Goal: Task Accomplishment & Management: Complete application form

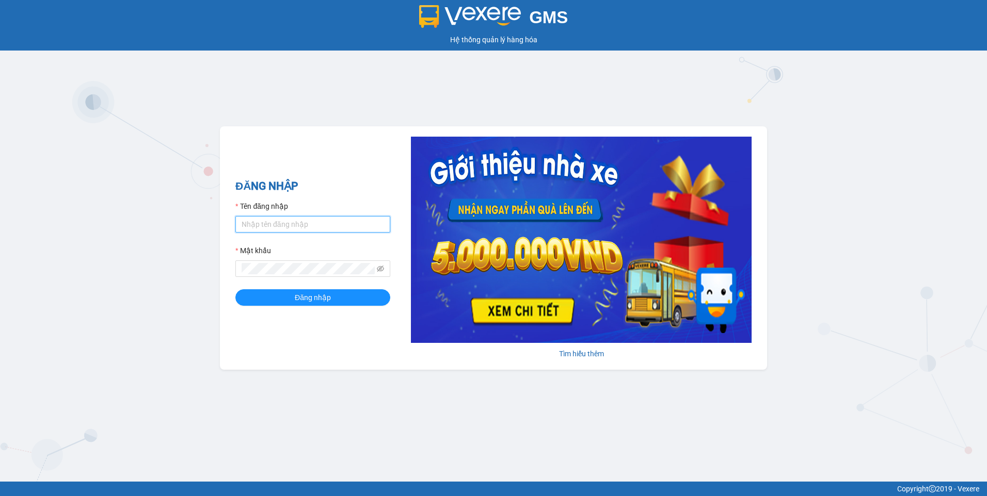
click at [354, 228] on input "Tên đăng nhập" at bounding box center [312, 224] width 155 height 17
type input "hieubt.minhtam"
click at [235, 290] on button "Đăng nhập" at bounding box center [312, 298] width 155 height 17
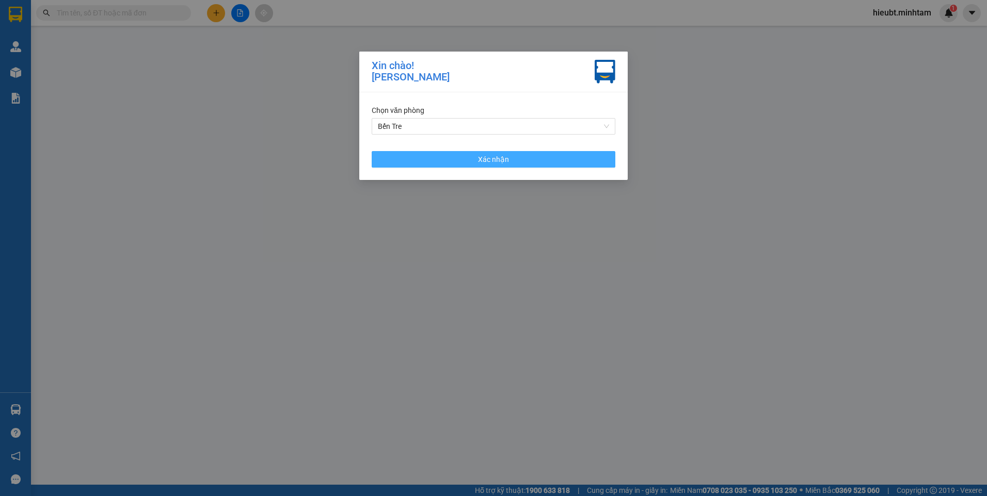
click at [455, 159] on button "Xác nhận" at bounding box center [494, 159] width 244 height 17
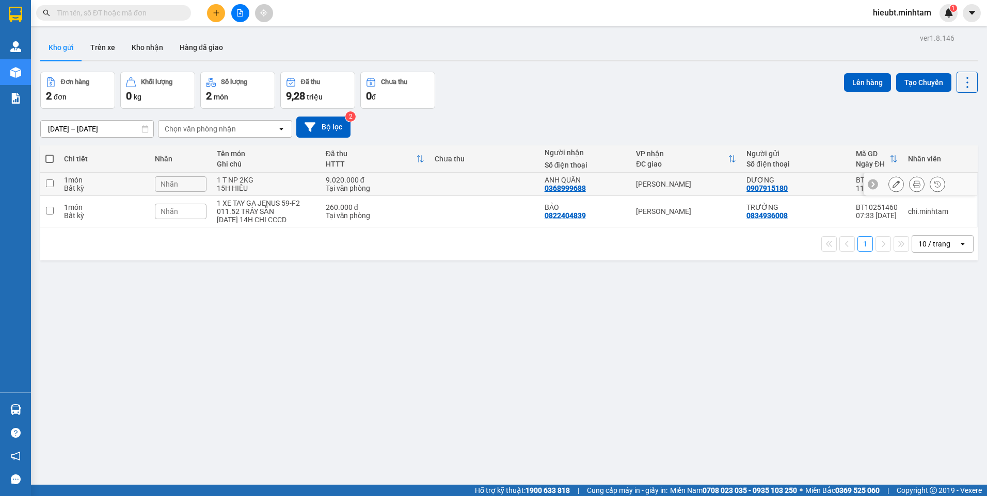
click at [892, 183] on icon at bounding box center [895, 184] width 7 height 7
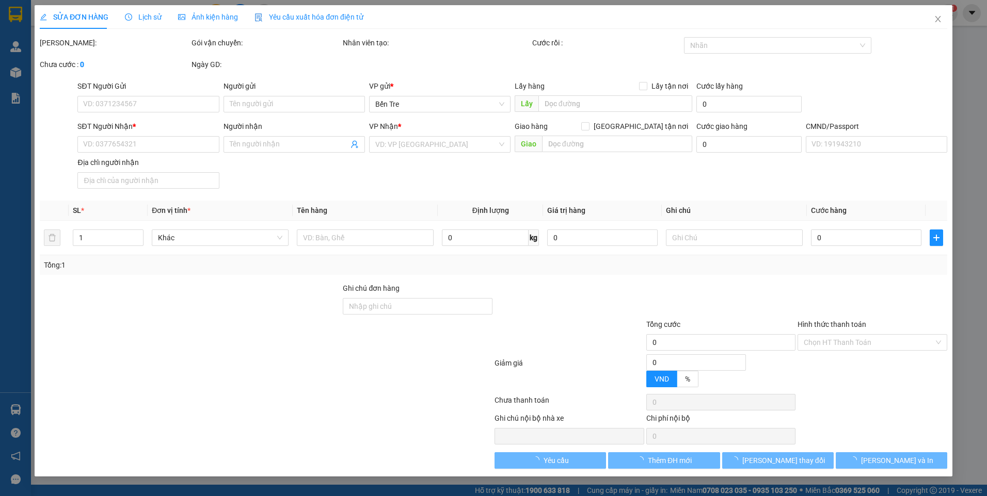
type input "0907915180"
type input "DƯƠNG"
type input "0368999688"
type input "ANH QUÂN"
type input "9.000.000"
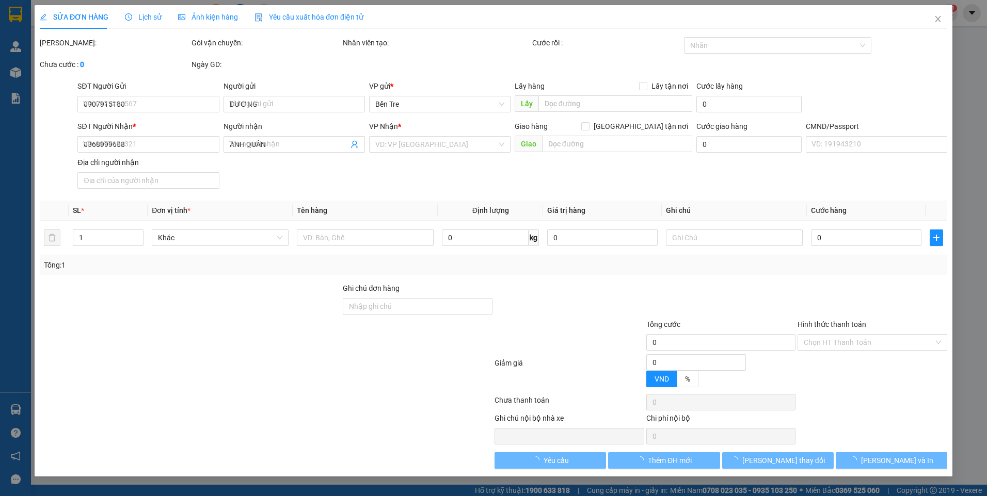
type input "9.020.000"
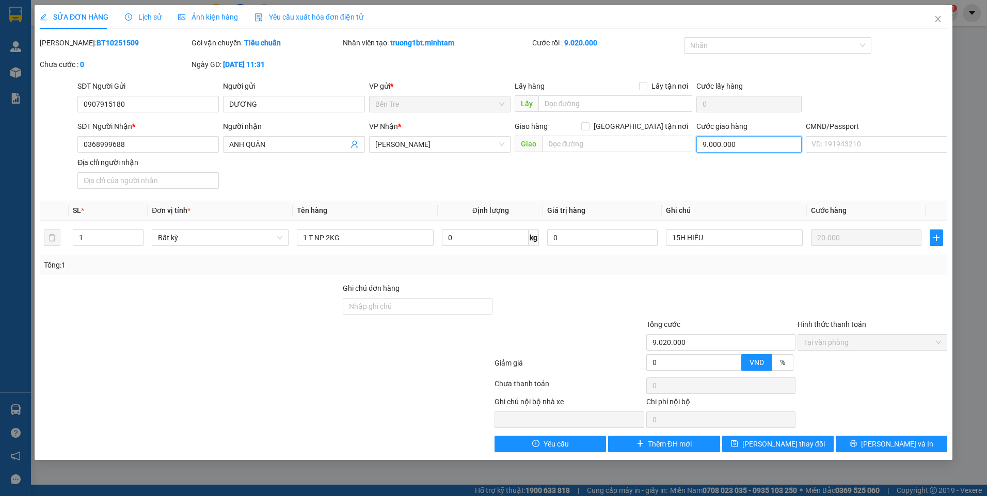
click at [746, 141] on input "9.000.000" at bounding box center [748, 144] width 105 height 17
type input "0"
type input "20.000"
type input "-9.000.000"
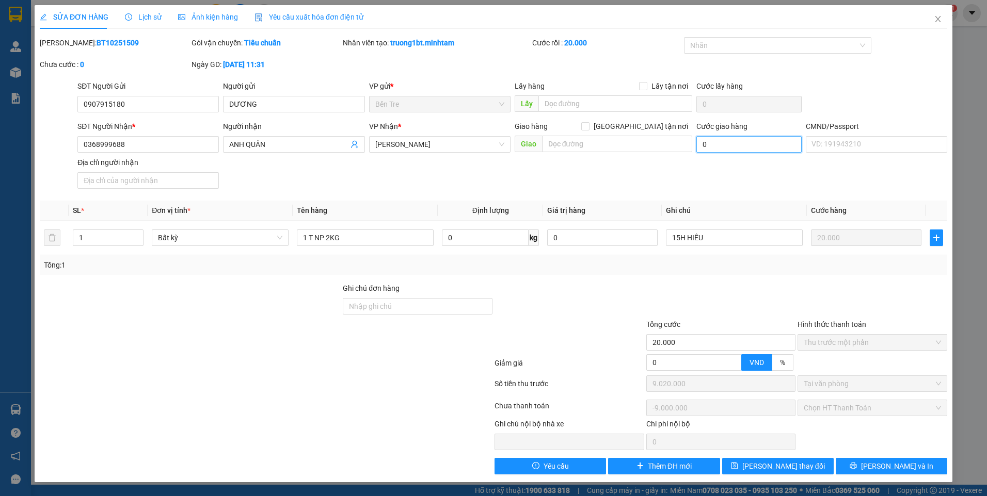
type input "0"
drag, startPoint x: 780, startPoint y: 476, endPoint x: 780, endPoint y: 471, distance: 5.7
click at [780, 476] on div "SỬA ĐƠN HÀNG Lịch sử Ảnh kiện hàng Yêu cầu xuất hóa đơn điện tử Total Paid Fee …" at bounding box center [494, 243] width 918 height 477
click at [780, 470] on span "Lưu thay đổi" at bounding box center [783, 466] width 83 height 11
click at [777, 466] on span "Lưu thay đổi" at bounding box center [783, 466] width 83 height 11
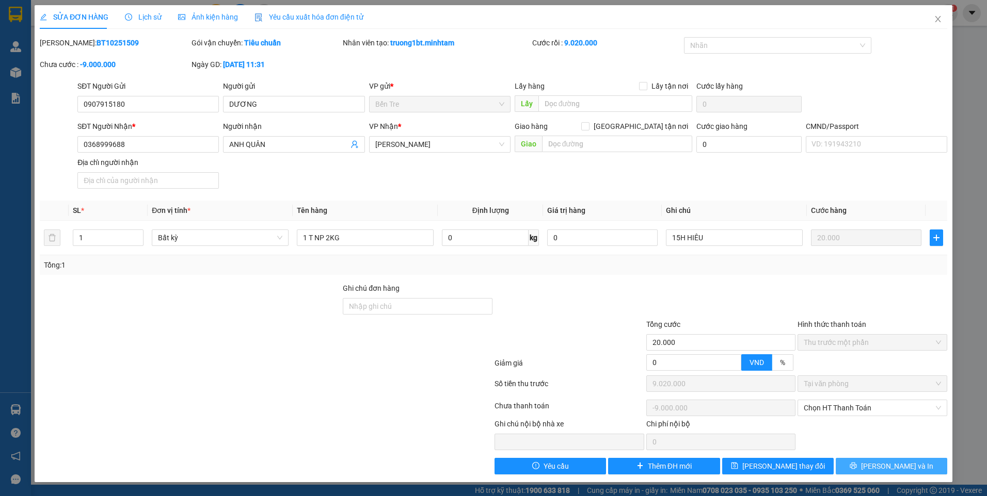
click at [868, 465] on button "Lưu và In" at bounding box center [891, 466] width 111 height 17
click at [150, 99] on input "0907915180" at bounding box center [147, 104] width 141 height 17
click at [549, 477] on div "SỬA ĐƠN HÀNG Lịch sử Ảnh kiện hàng Yêu cầu xuất hóa đơn điện tử Total Paid Fee …" at bounding box center [494, 243] width 918 height 477
click at [141, 98] on input "0907915180" at bounding box center [147, 104] width 141 height 17
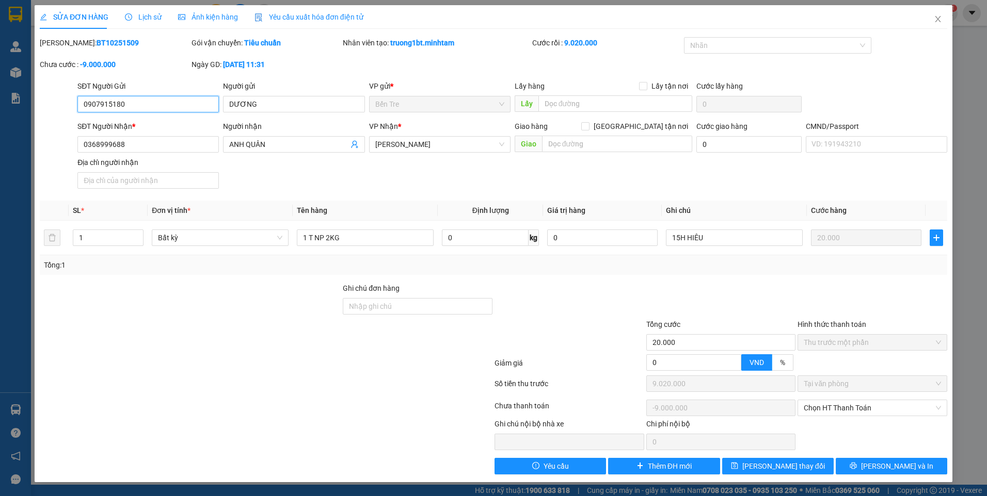
click at [141, 98] on input "0907915180" at bounding box center [147, 104] width 141 height 17
click at [937, 23] on icon "close" at bounding box center [938, 19] width 8 height 8
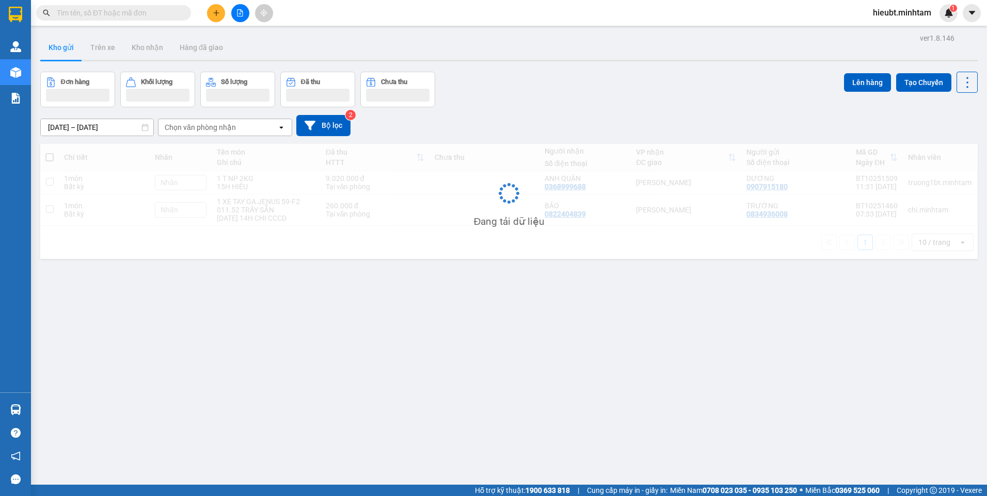
click at [937, 19] on span "hieubt.minhtam" at bounding box center [901, 12] width 75 height 13
click at [921, 15] on span "hieubt.minhtam" at bounding box center [901, 12] width 75 height 13
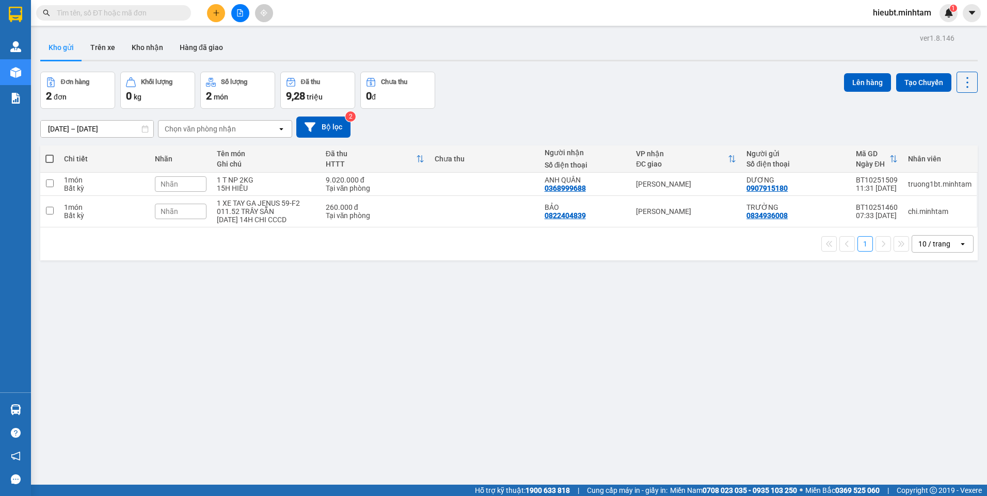
drag, startPoint x: 890, startPoint y: 16, endPoint x: 888, endPoint y: 34, distance: 18.1
click at [890, 17] on span "hieubt.minhtam" at bounding box center [901, 12] width 75 height 13
click at [888, 34] on span "Đăng xuất" at bounding box center [906, 31] width 54 height 11
